Goal: Obtain resource: Download file/media

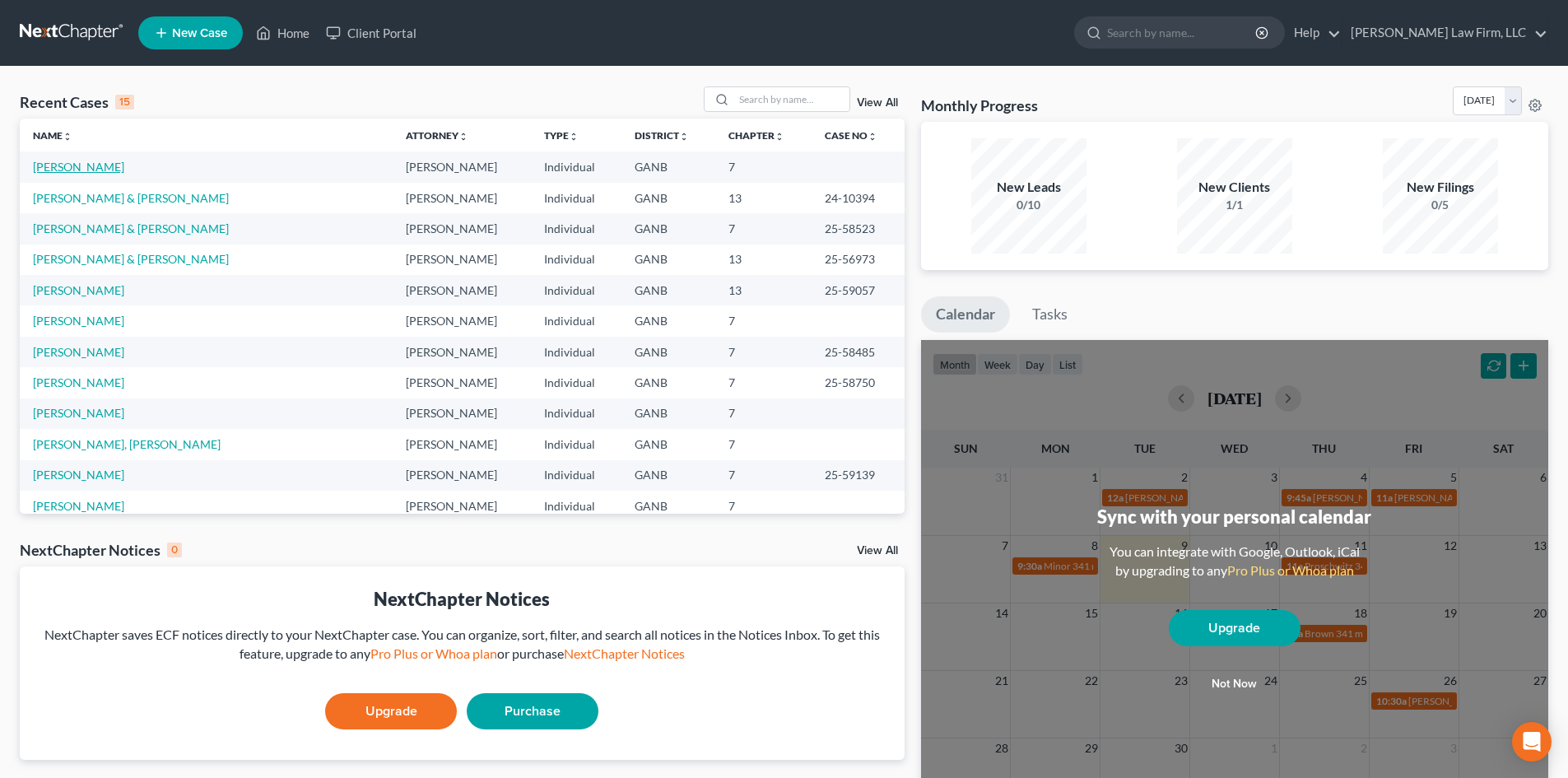
click at [112, 172] on link "[PERSON_NAME]" at bounding box center [78, 166] width 92 height 14
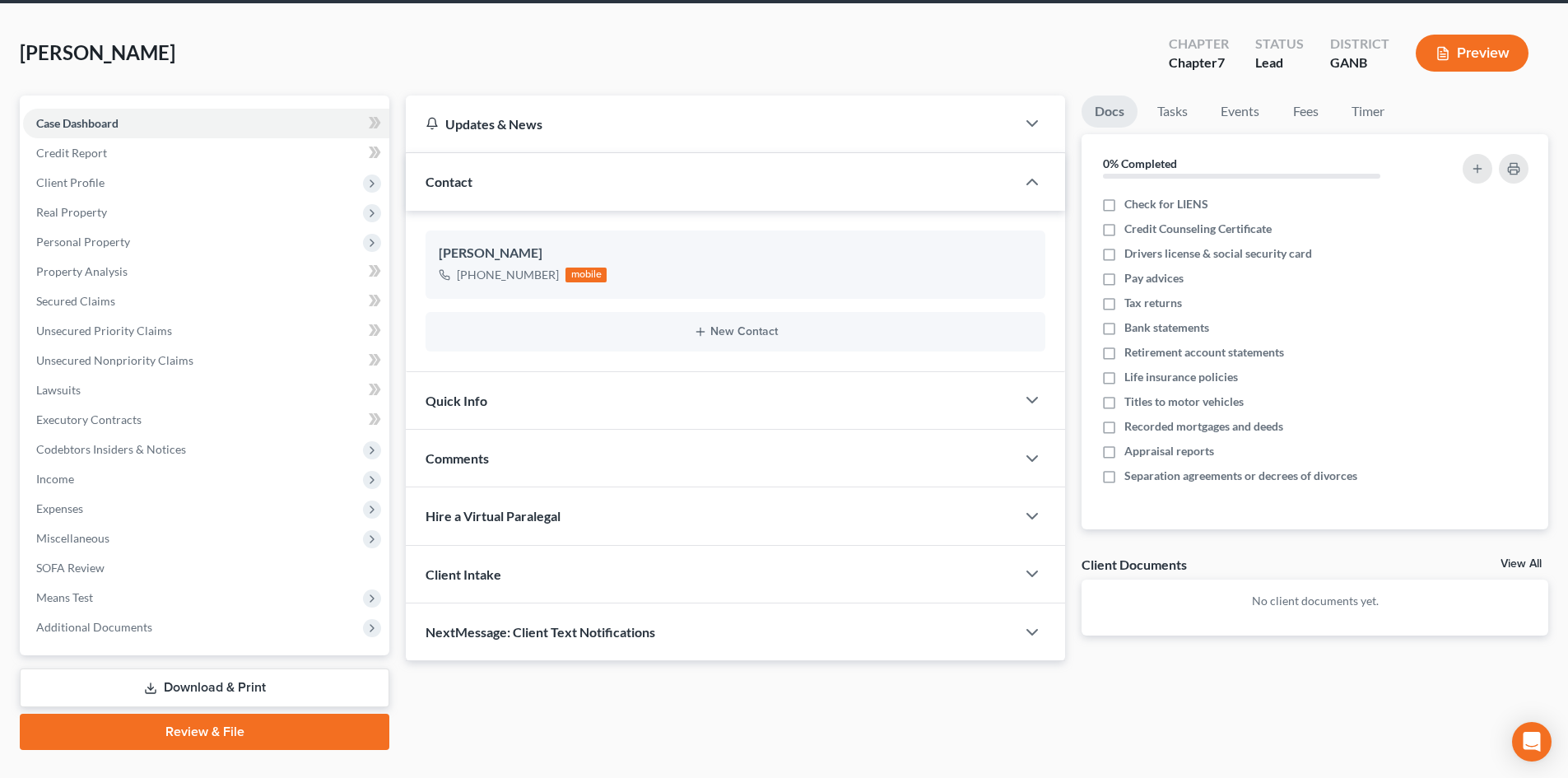
scroll to position [97, 0]
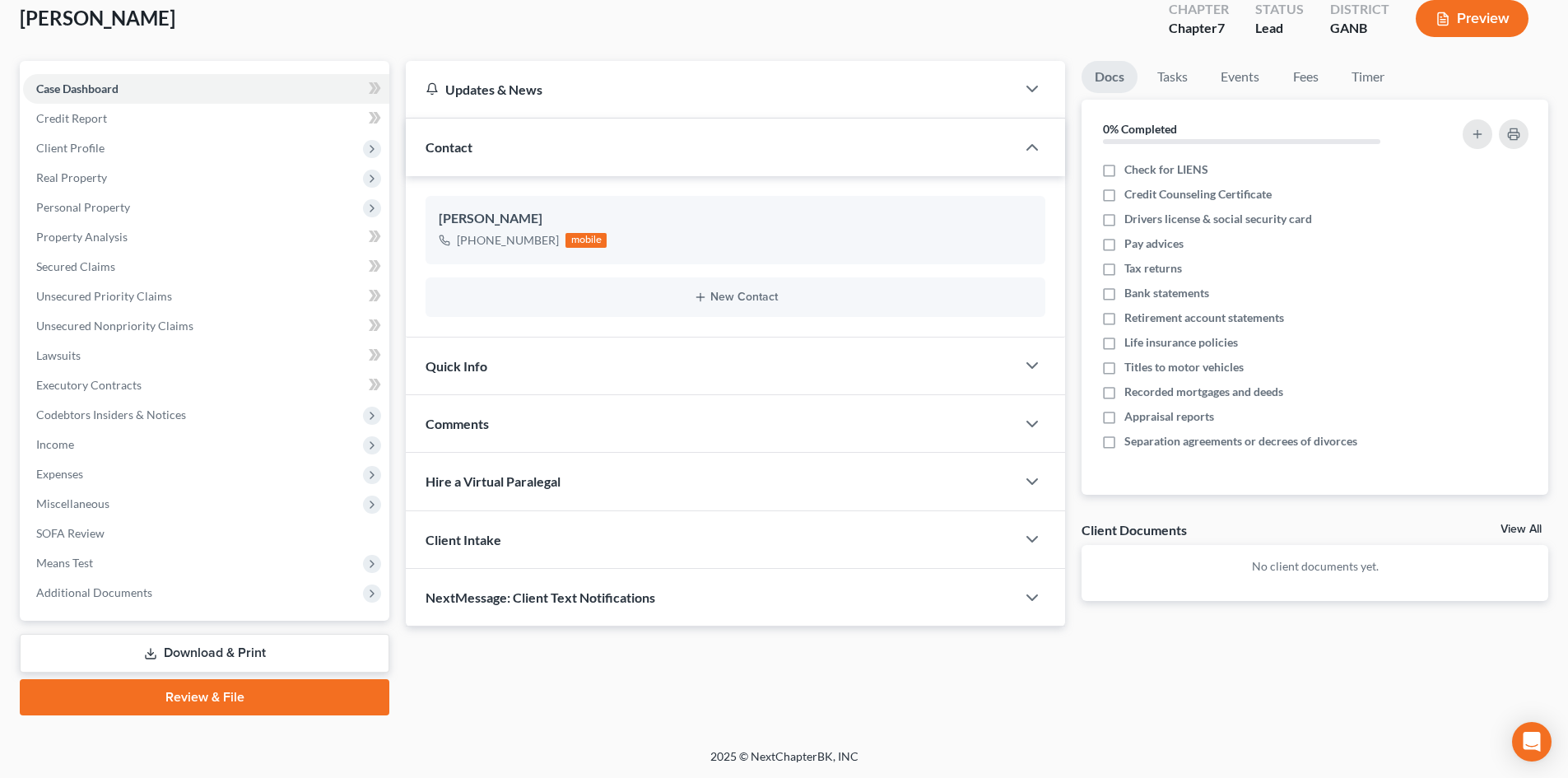
click at [220, 653] on link "Download & Print" at bounding box center [204, 653] width 370 height 39
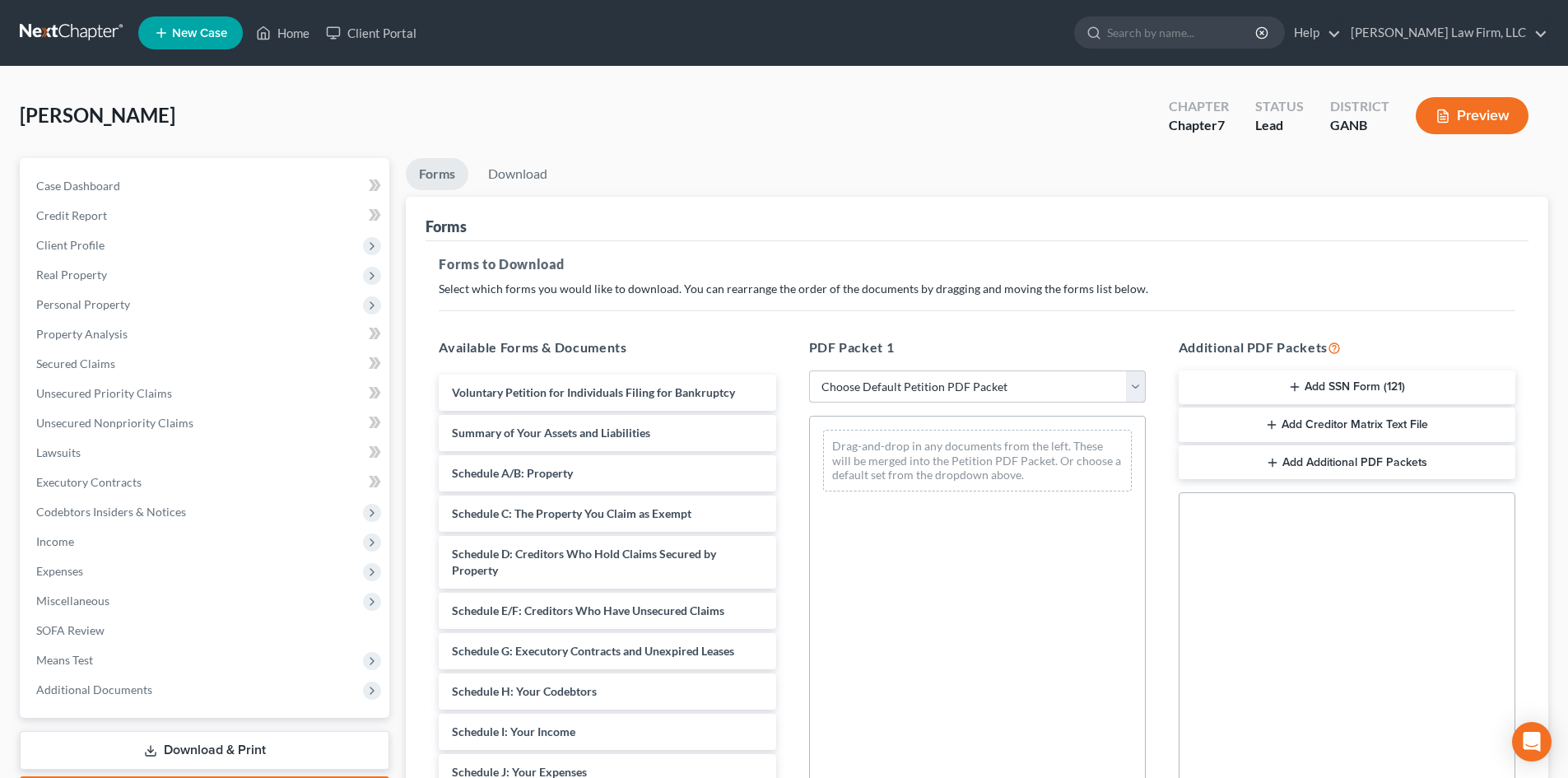
click at [935, 389] on select "Choose Default Petition PDF Packet Complete Bankruptcy Petition (all forms and …" at bounding box center [977, 387] width 337 height 33
select select "0"
click at [809, 371] on select "Choose Default Petition PDF Packet Complete Bankruptcy Petition (all forms and …" at bounding box center [977, 387] width 337 height 33
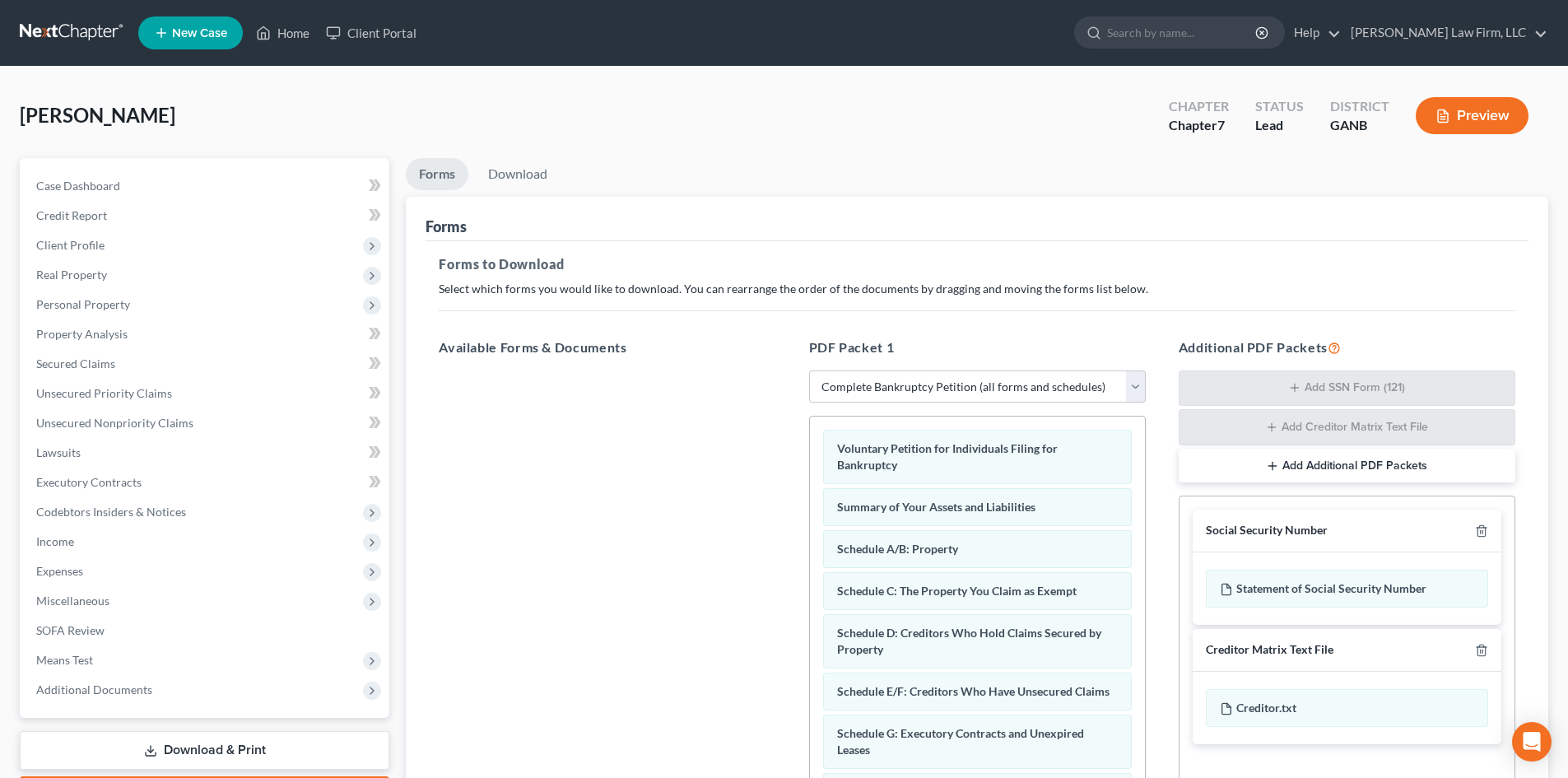
click at [1138, 318] on div "Forms to Download Select which forms you would like to download. You can rearra…" at bounding box center [977, 572] width 1103 height 663
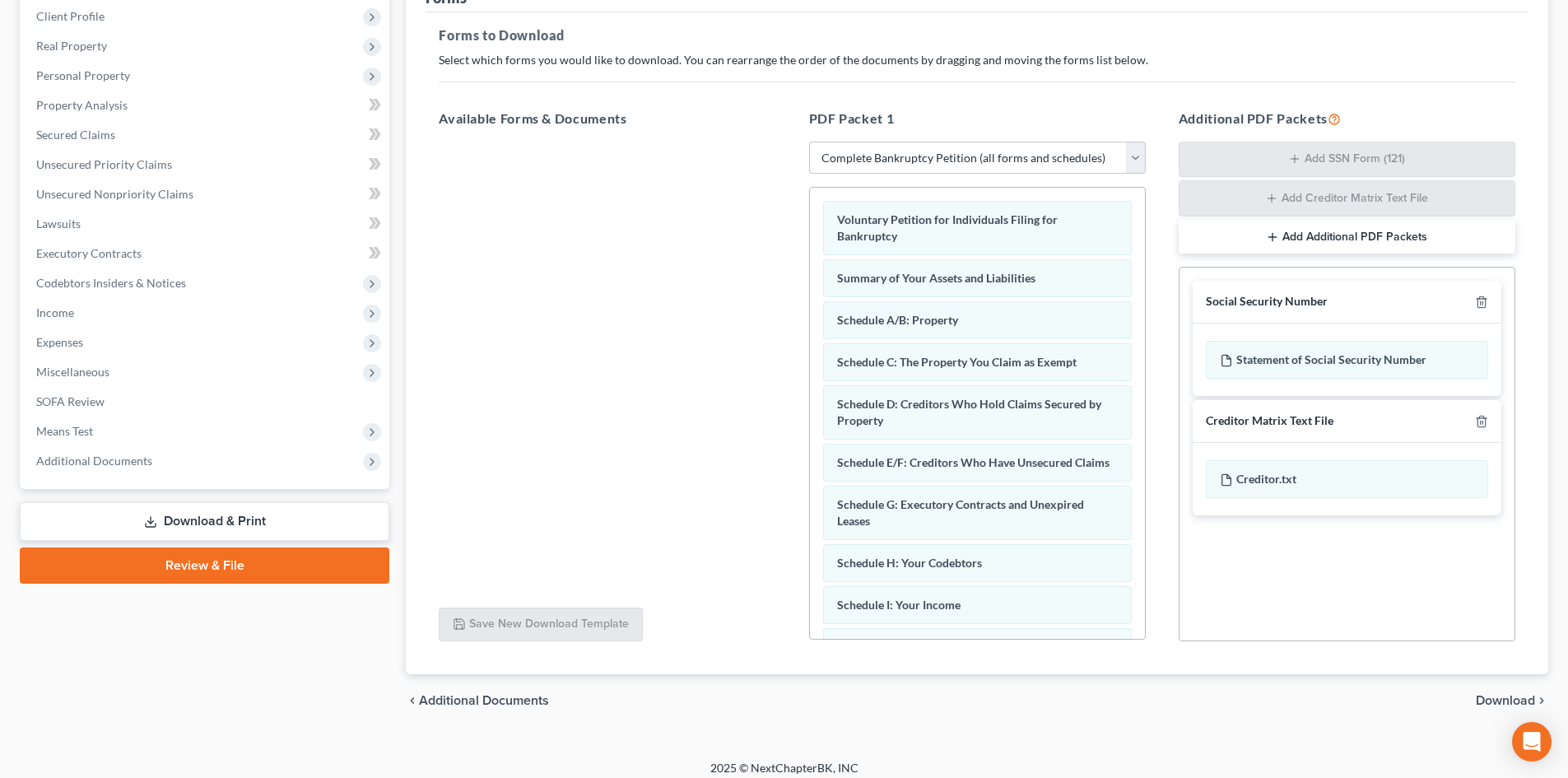
scroll to position [240, 0]
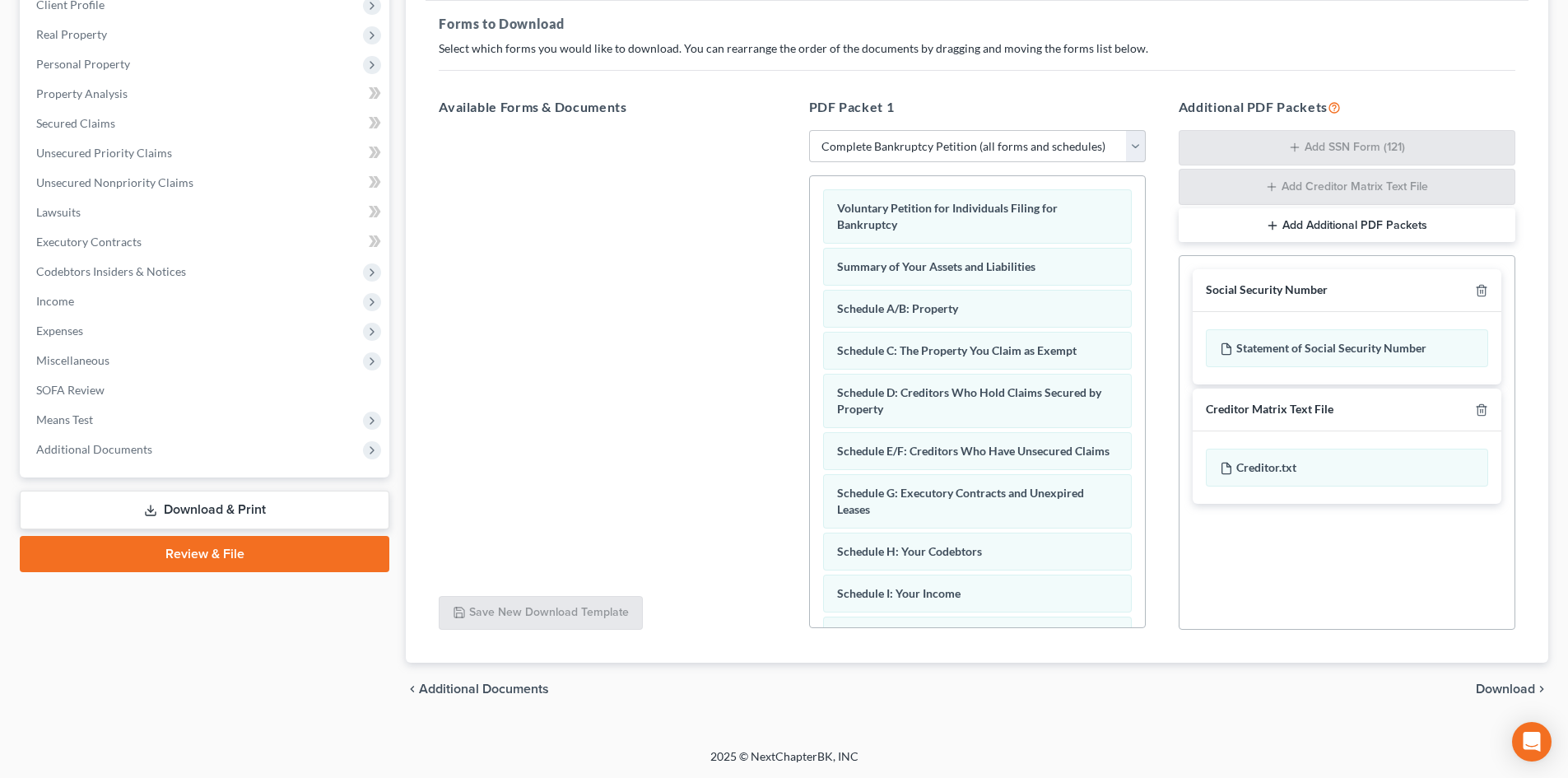
click at [1486, 685] on span "Download" at bounding box center [1505, 689] width 59 height 13
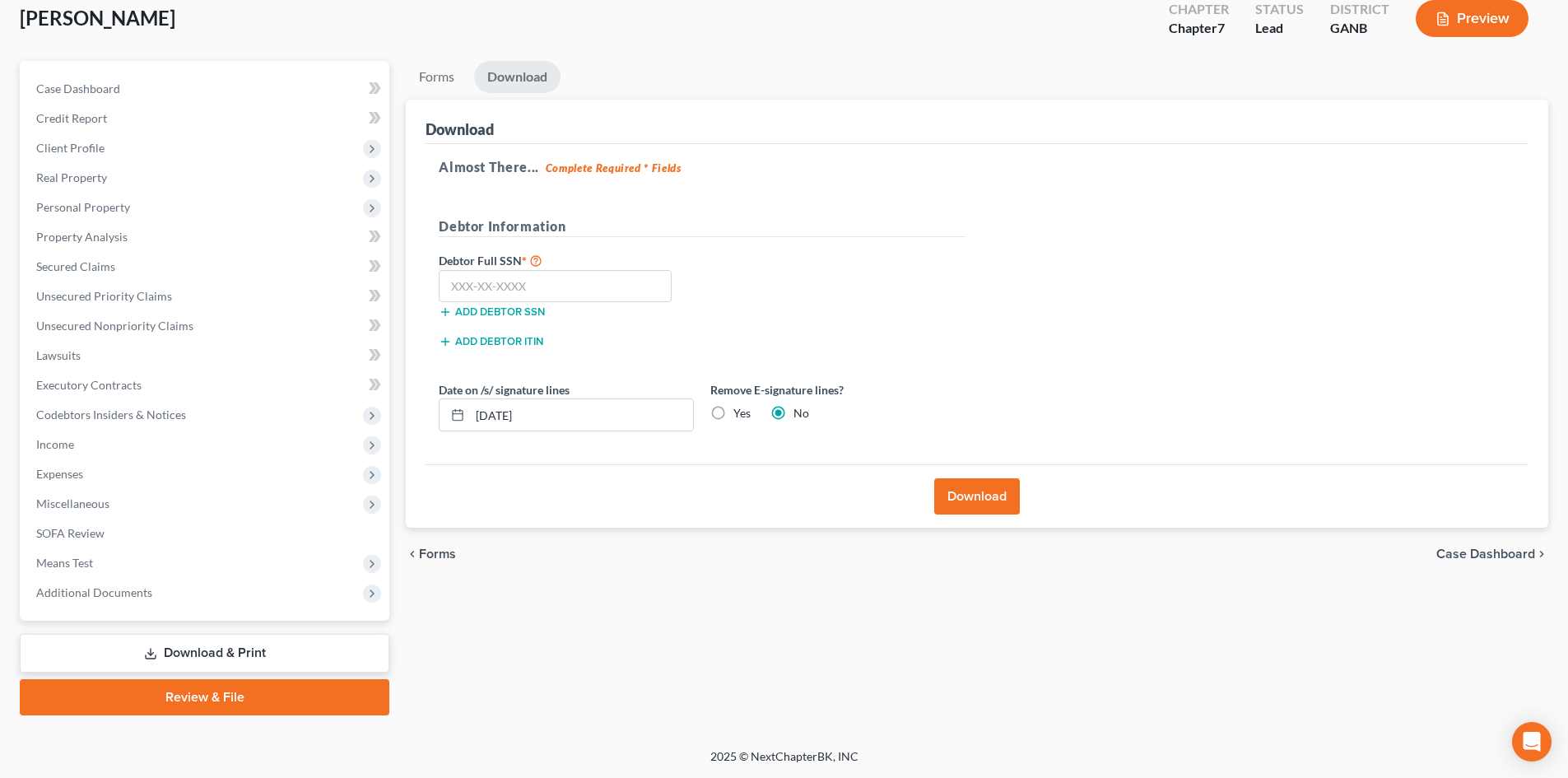
scroll to position [97, 0]
click at [530, 295] on input "text" at bounding box center [556, 286] width 233 height 33
type input "672-09-7387"
click at [983, 496] on button "Download" at bounding box center [977, 497] width 86 height 36
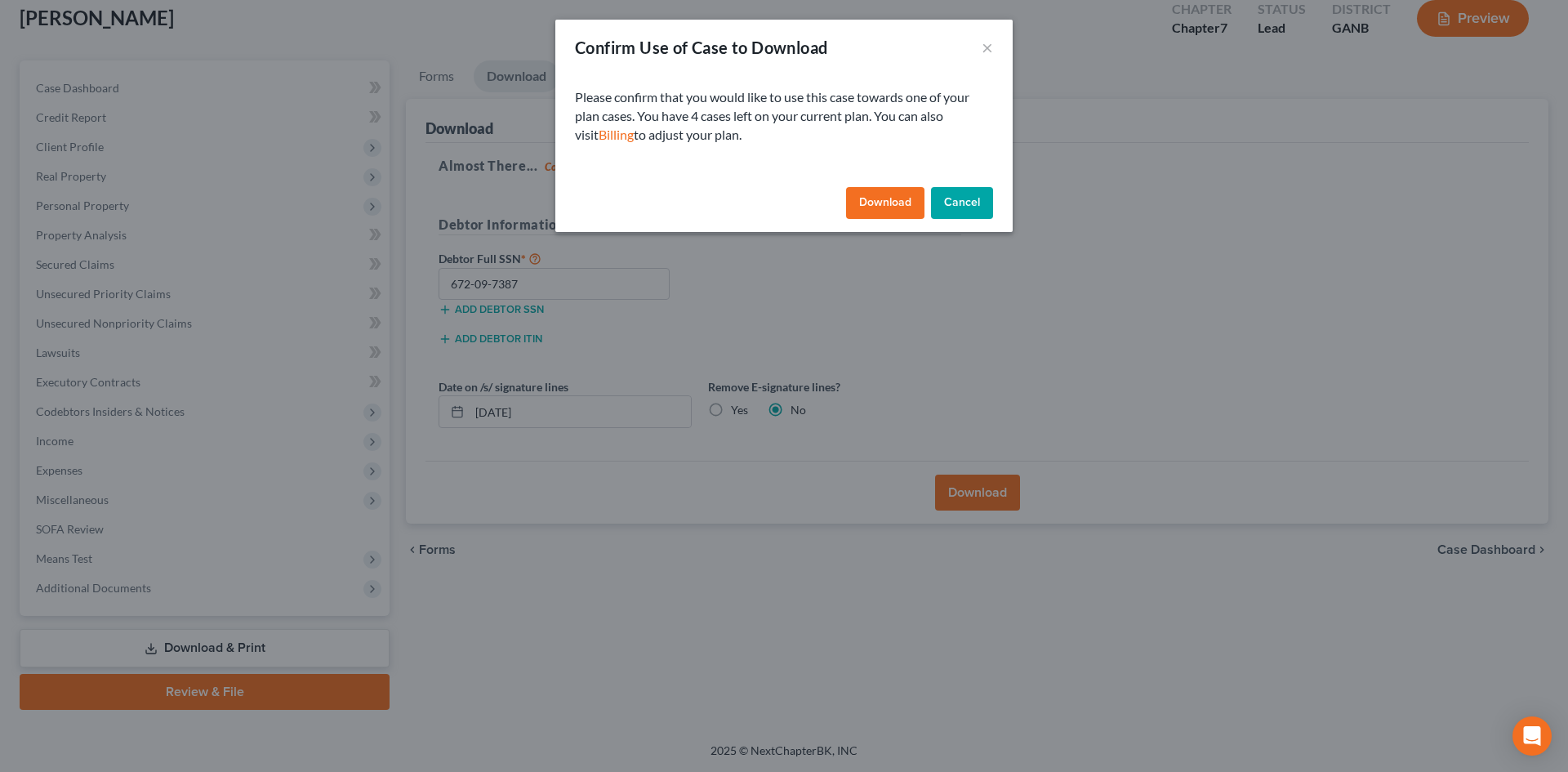
click at [882, 201] on button "Download" at bounding box center [885, 203] width 78 height 32
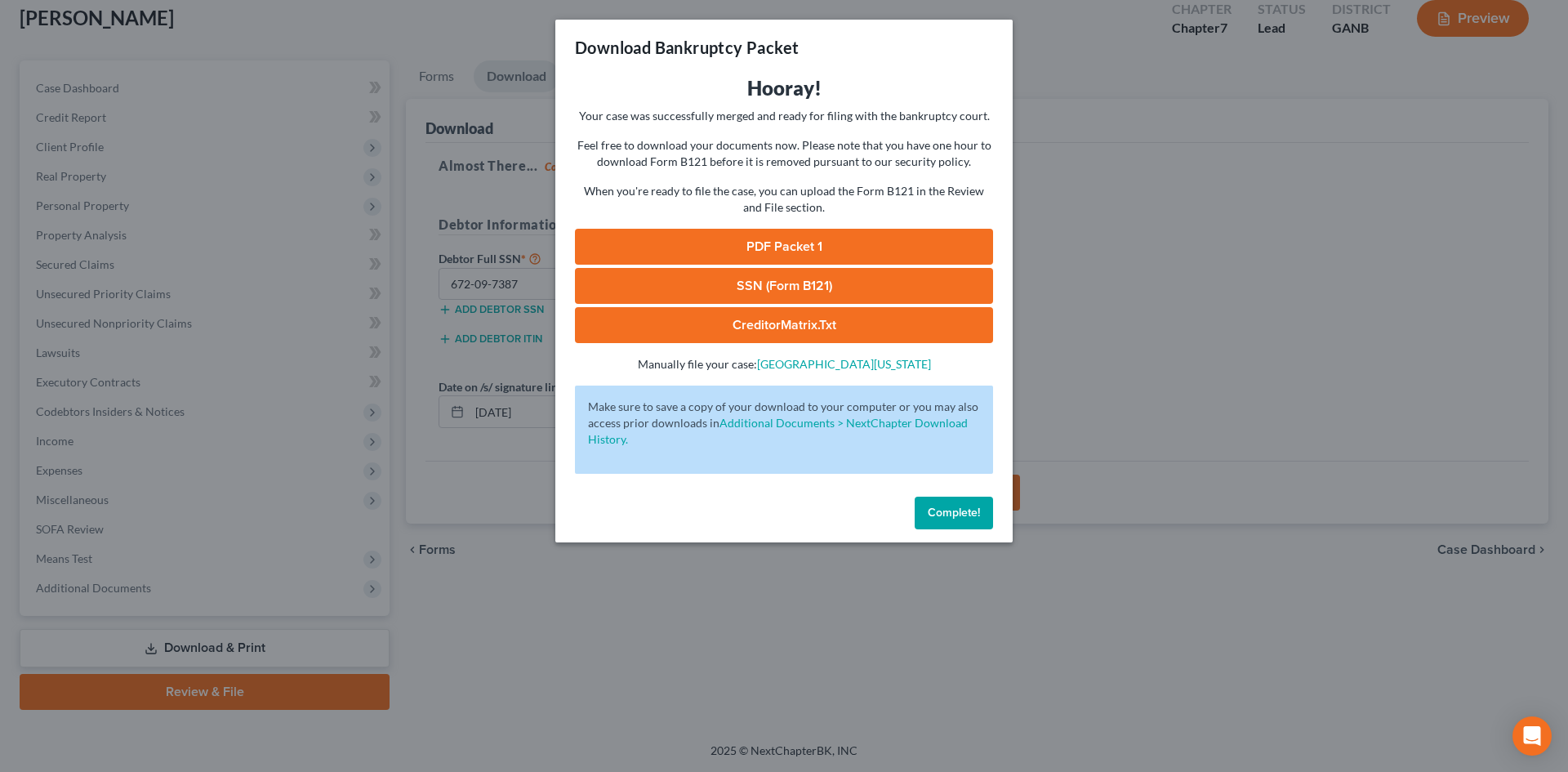
click at [761, 283] on link "SSN (Form B121)" at bounding box center [784, 286] width 418 height 36
click at [760, 239] on link "PDF Packet 1" at bounding box center [784, 247] width 418 height 36
click at [946, 515] on span "Complete!" at bounding box center [953, 512] width 52 height 14
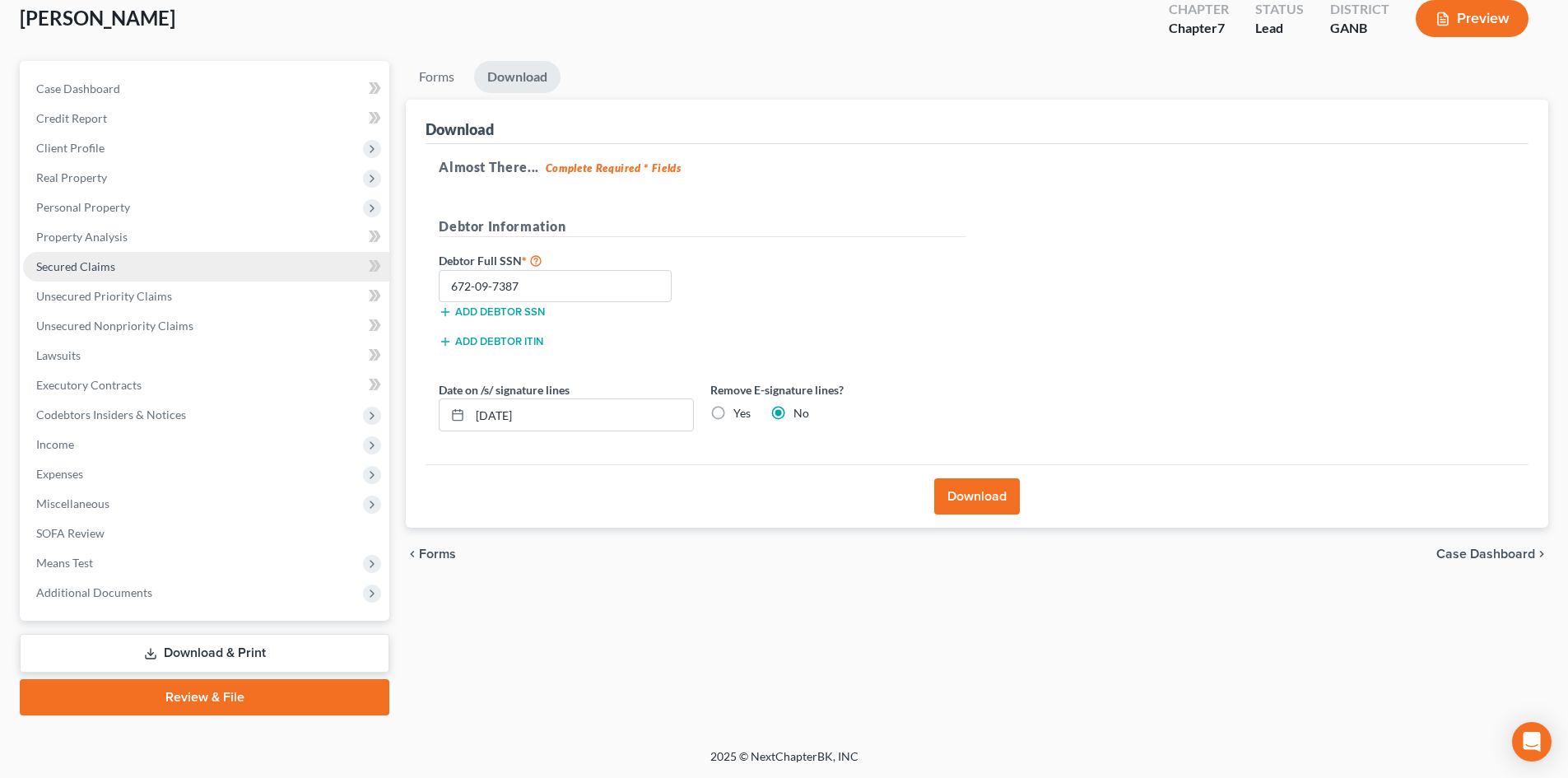
click at [75, 262] on span "Secured Claims" at bounding box center [75, 266] width 79 height 14
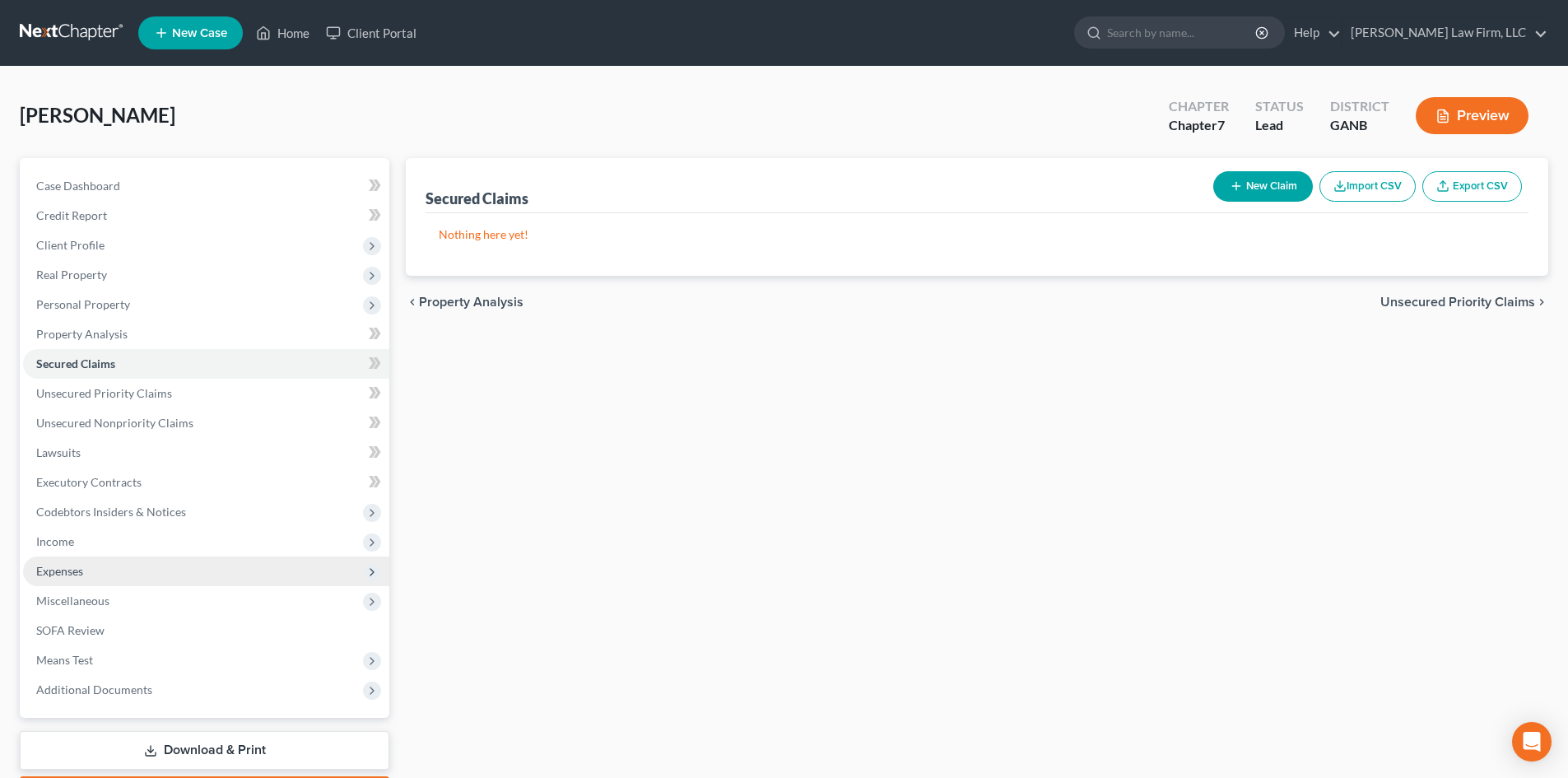
scroll to position [97, 0]
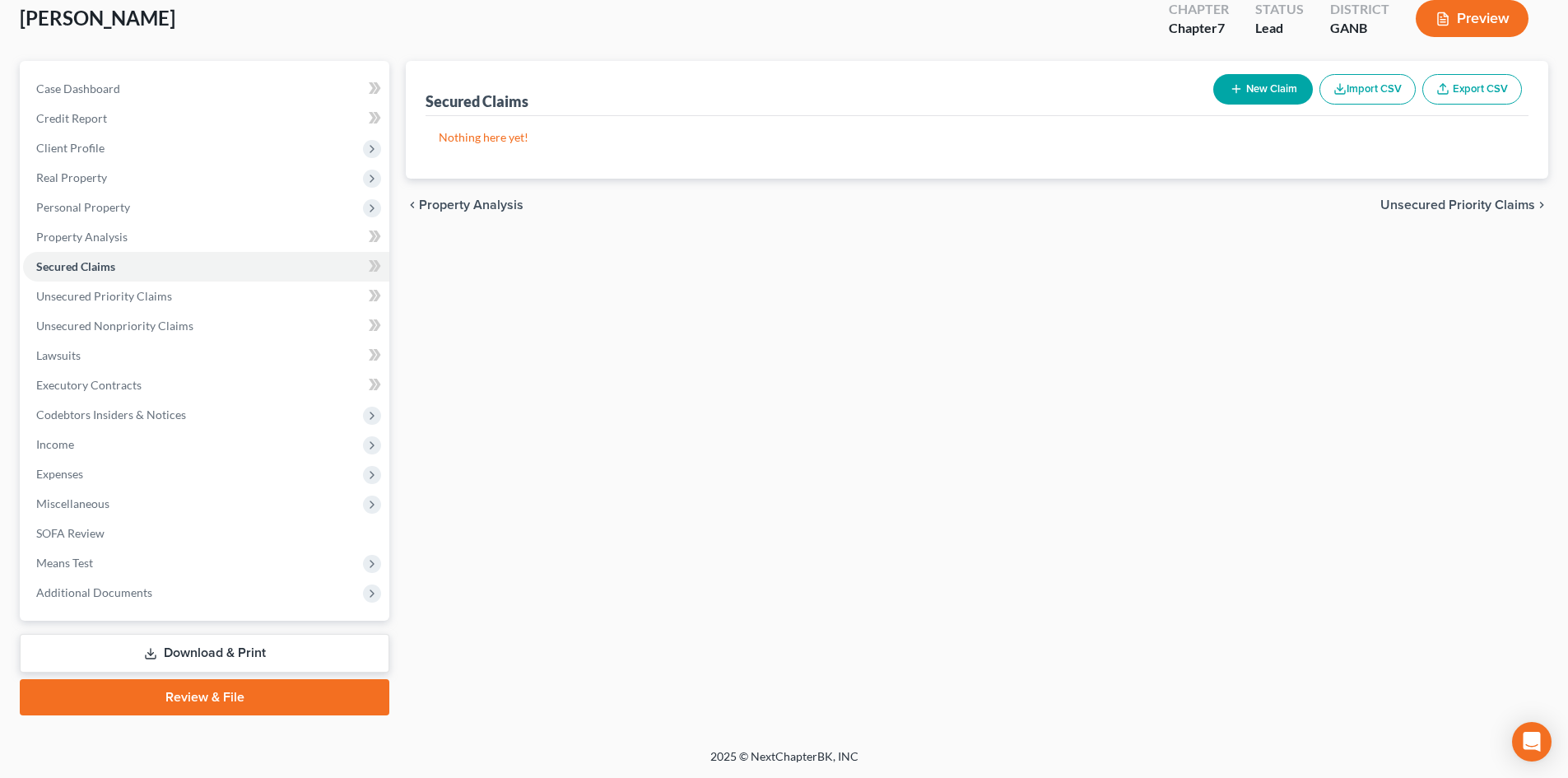
click at [211, 643] on link "Download & Print" at bounding box center [204, 653] width 370 height 39
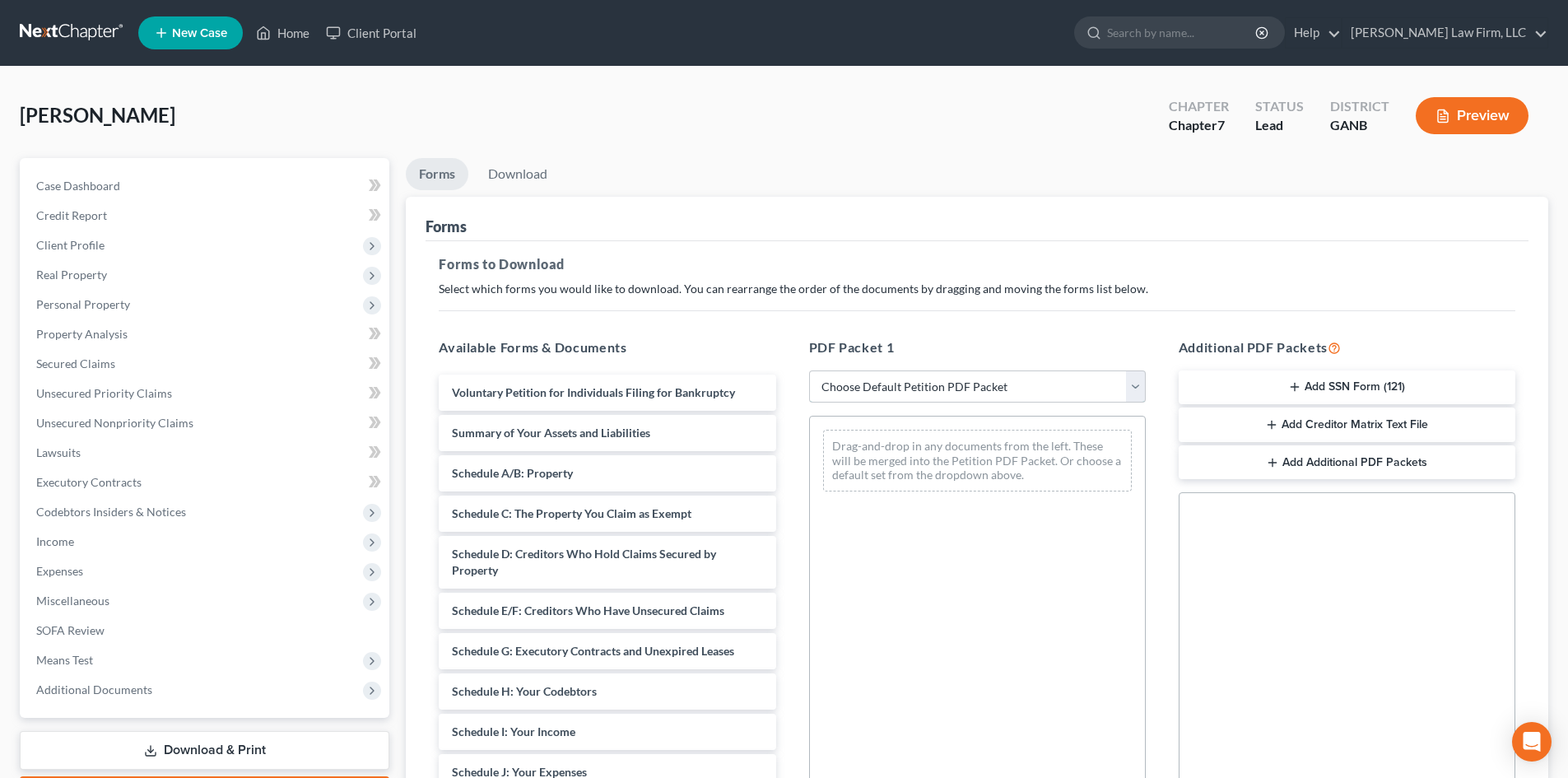
click at [883, 389] on select "Choose Default Petition PDF Packet Complete Bankruptcy Petition (all forms and …" at bounding box center [977, 387] width 337 height 33
select select "3"
click at [809, 371] on select "Choose Default Petition PDF Packet Complete Bankruptcy Petition (all forms and …" at bounding box center [977, 387] width 337 height 33
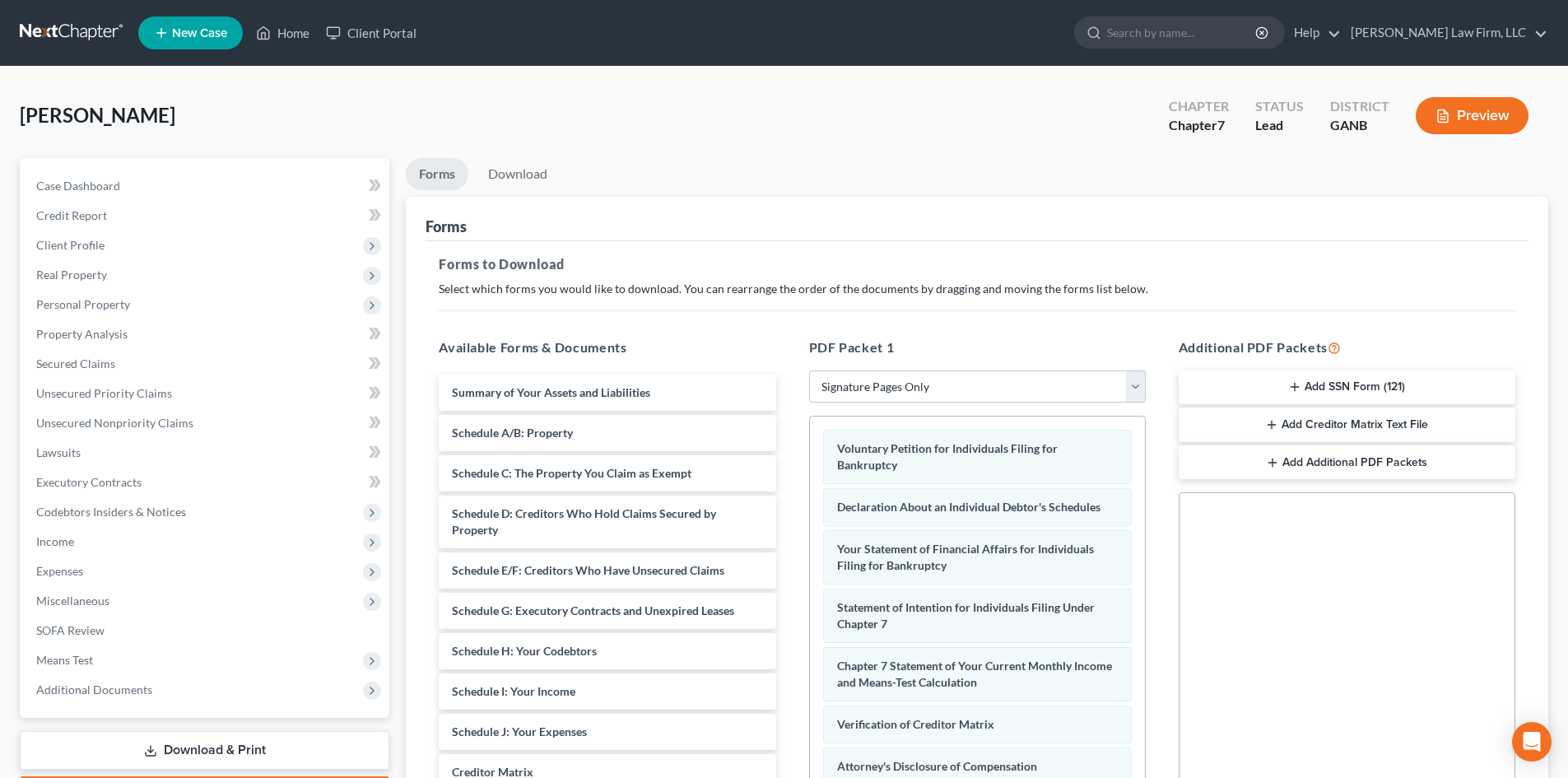
click at [1195, 306] on div "Forms to Download Select which forms you would like to download. You can rearra…" at bounding box center [977, 571] width 1103 height 661
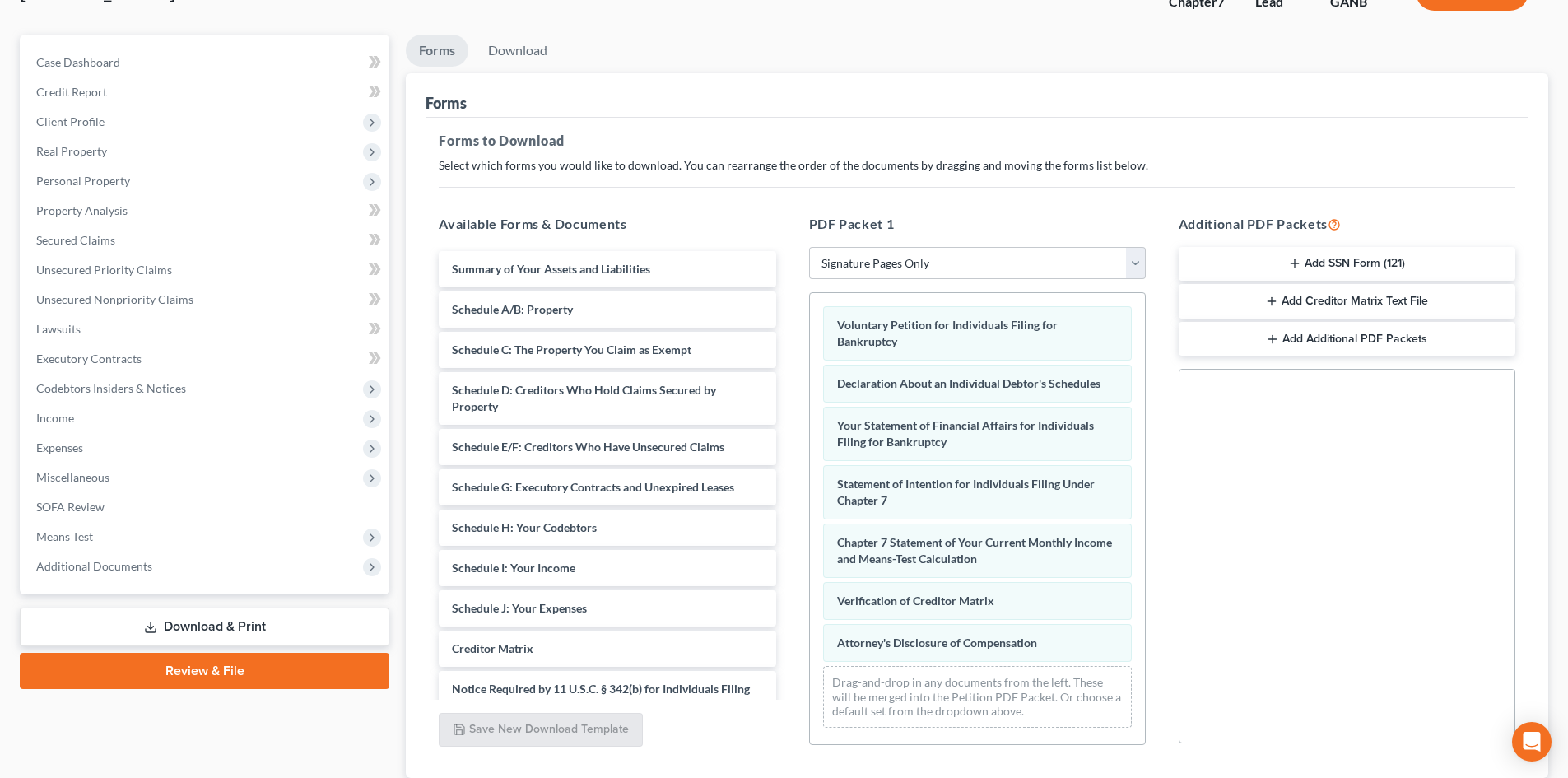
scroll to position [238, 0]
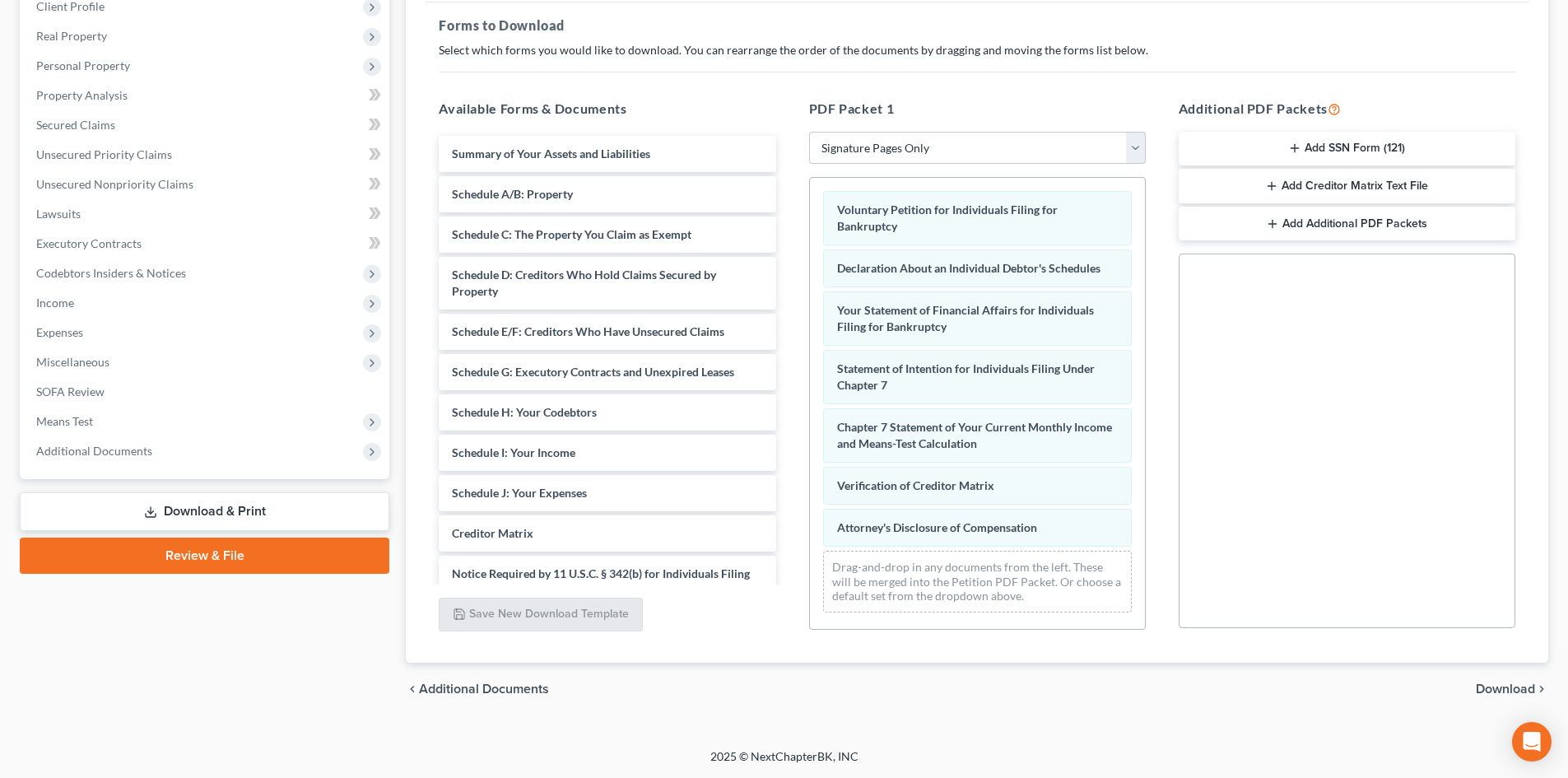
click at [1519, 691] on span "Download" at bounding box center [1505, 689] width 59 height 13
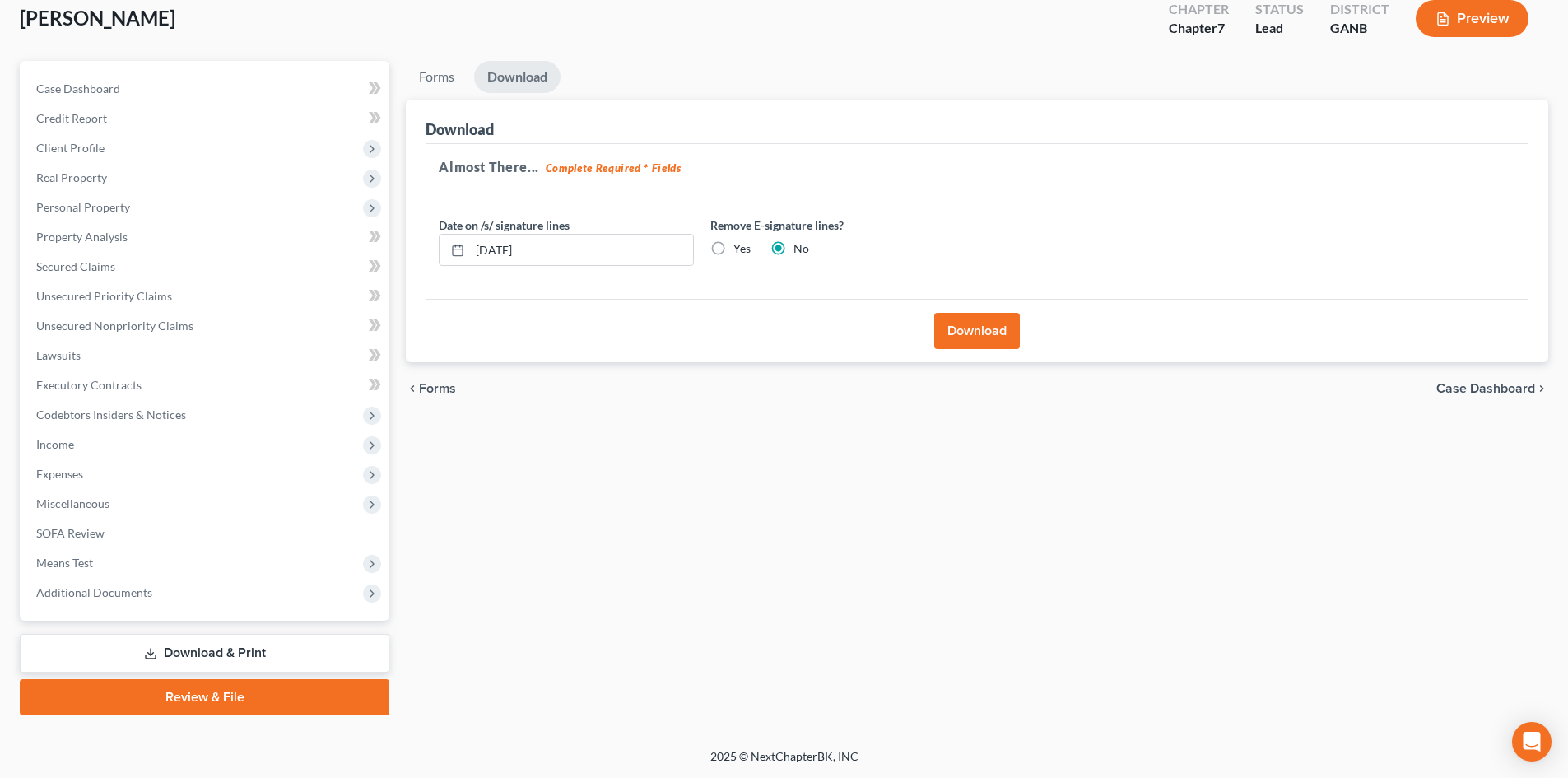
scroll to position [97, 0]
click at [959, 326] on button "Download" at bounding box center [977, 331] width 86 height 36
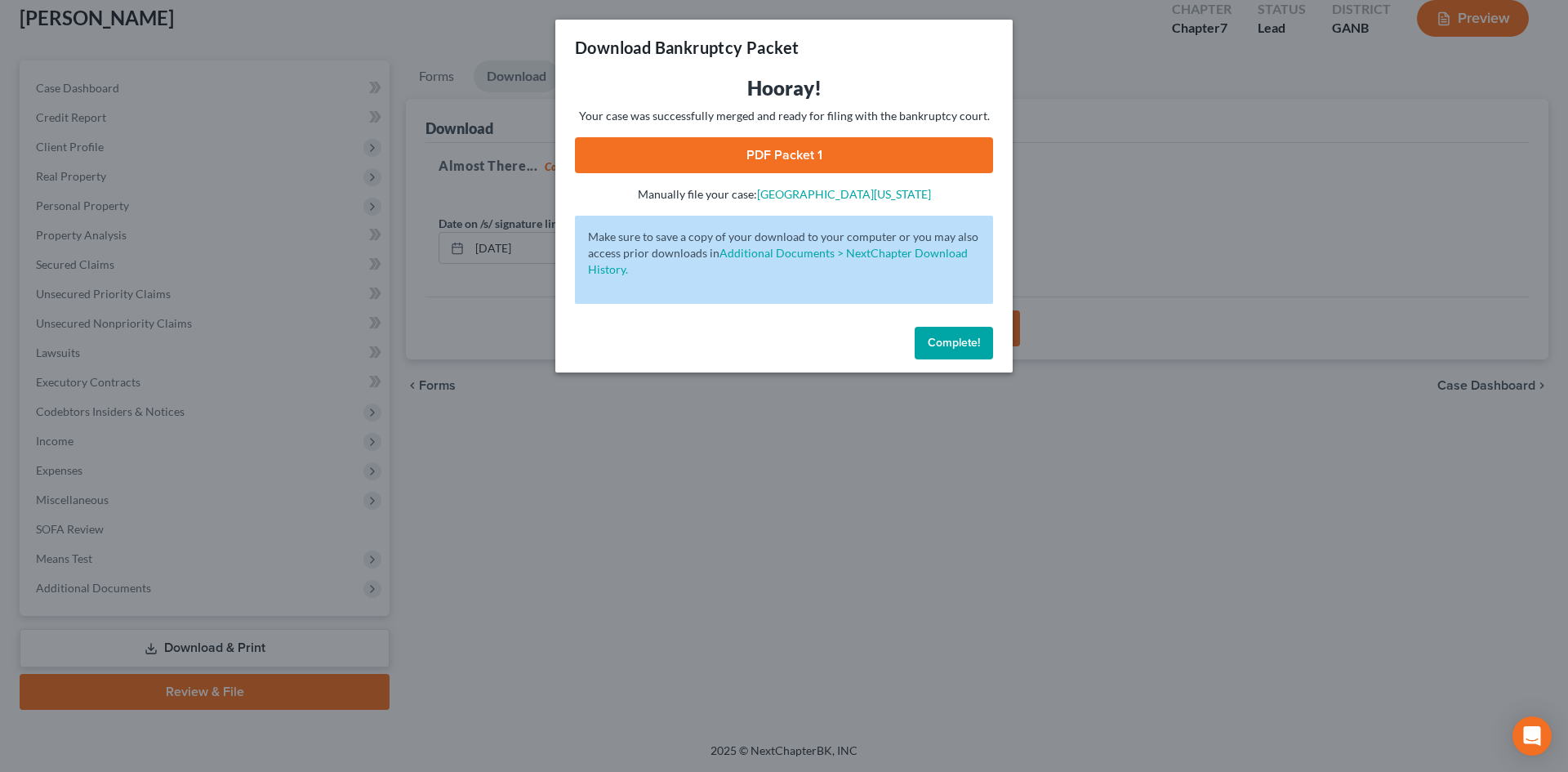
click at [782, 149] on link "PDF Packet 1" at bounding box center [784, 155] width 418 height 36
click at [938, 349] on span "Complete!" at bounding box center [953, 342] width 52 height 14
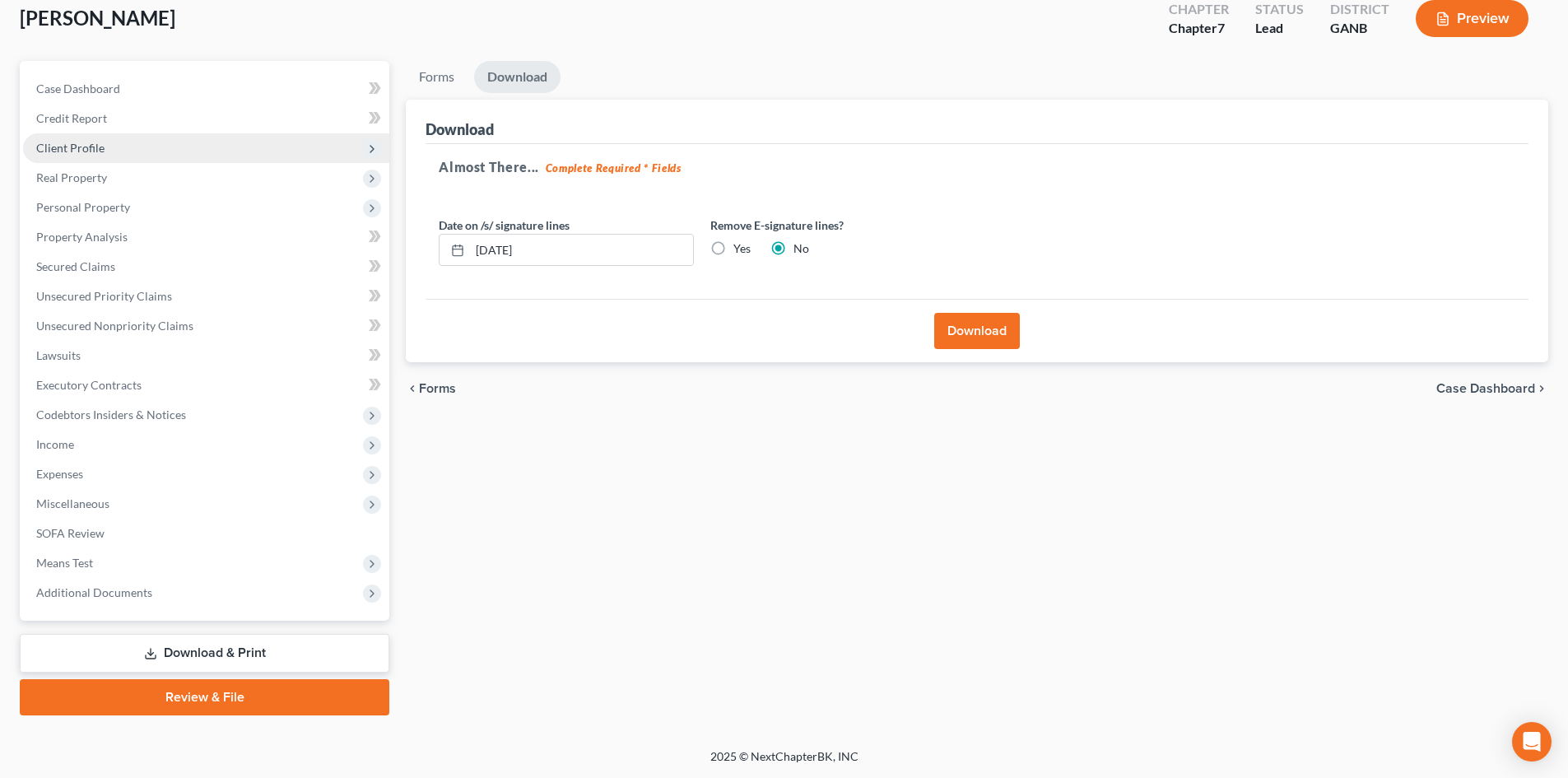
click at [70, 151] on span "Client Profile" at bounding box center [70, 148] width 69 height 14
